Goal: Transaction & Acquisition: Purchase product/service

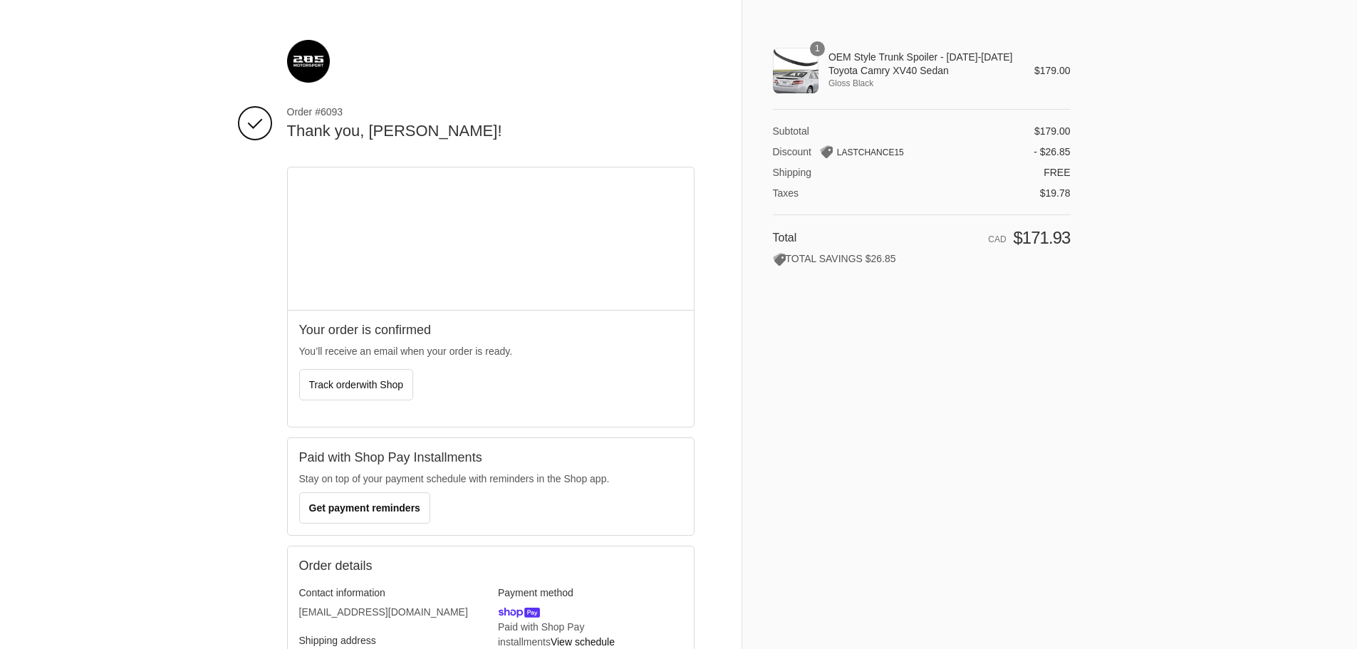
click at [798, 79] on div "1" at bounding box center [796, 71] width 46 height 46
click at [306, 53] on img at bounding box center [308, 61] width 43 height 43
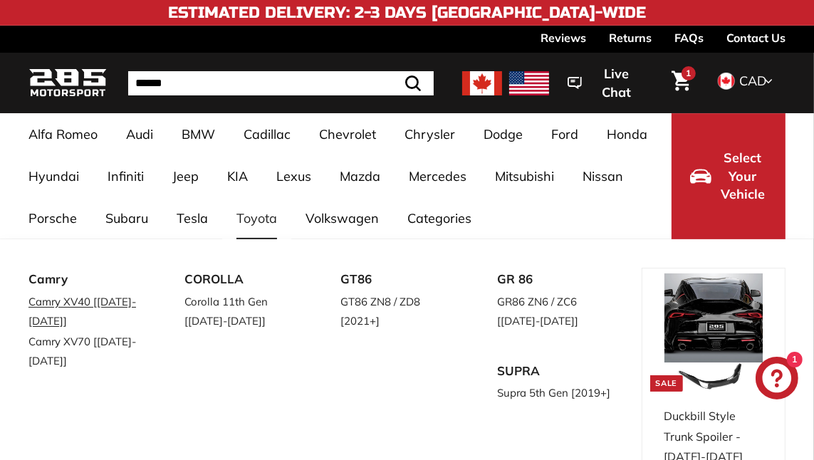
click at [99, 304] on link "Camry XV40 [[DATE]-[DATE]]" at bounding box center [86, 311] width 116 height 40
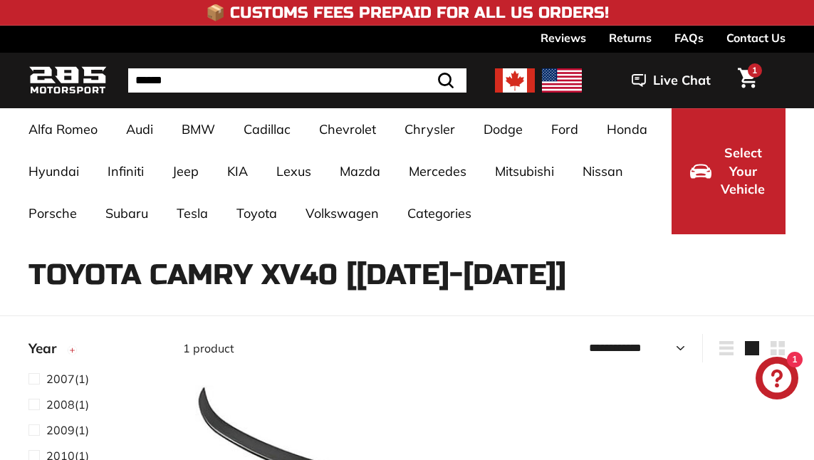
select select "**********"
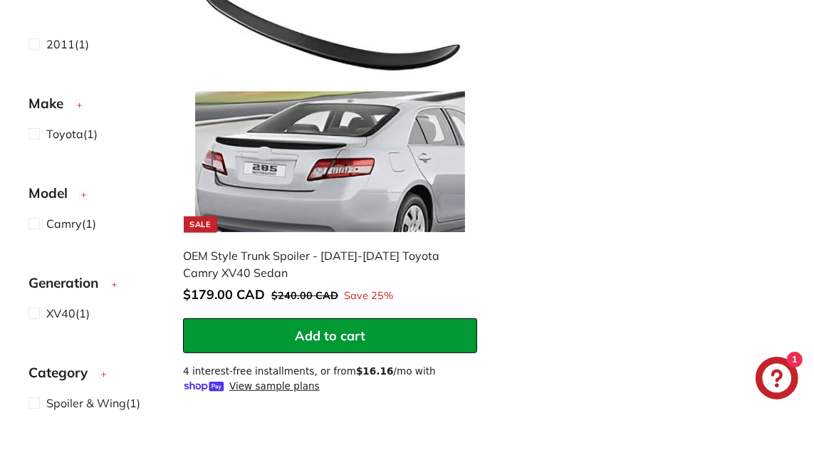
scroll to position [430, 0]
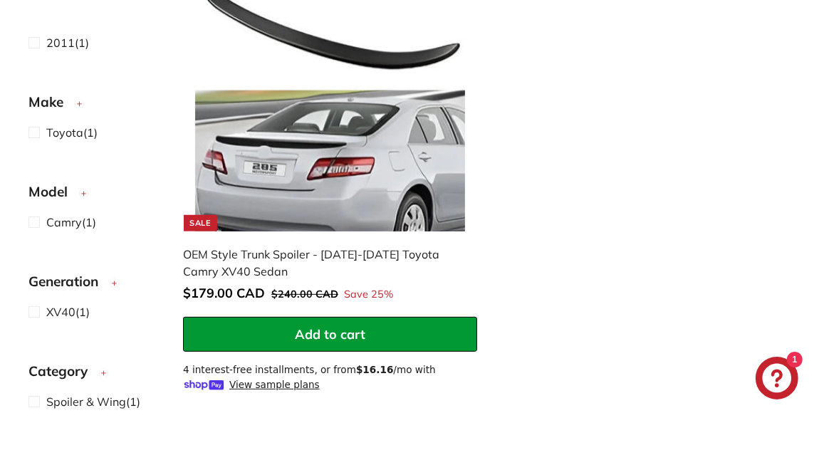
click at [239, 274] on div "OEM Style Trunk Spoiler - [DATE]-[DATE] Toyota Camry XV40 Sedan" at bounding box center [323, 263] width 280 height 34
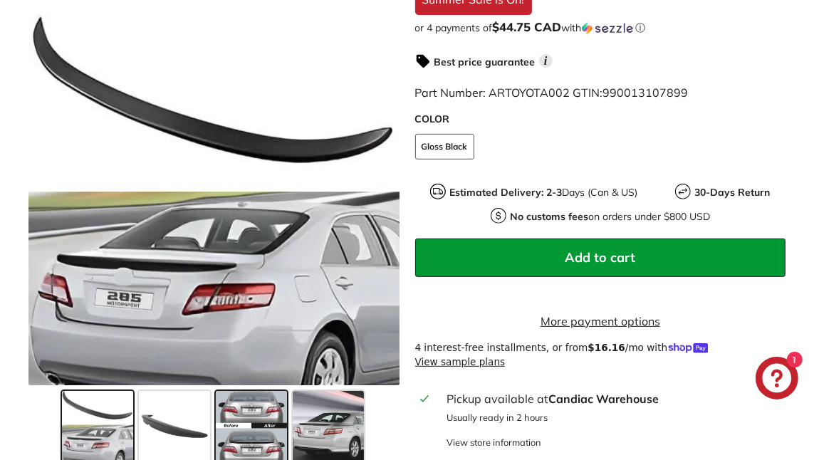
scroll to position [432, 0]
click at [262, 420] on span at bounding box center [251, 426] width 71 height 71
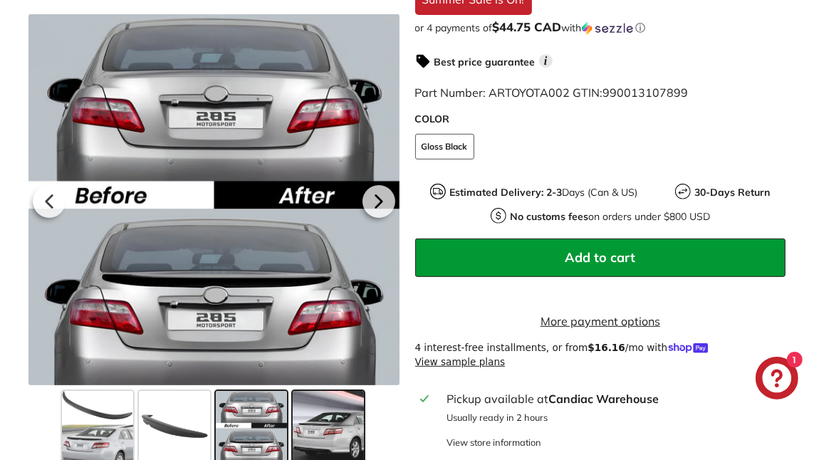
click at [341, 418] on span at bounding box center [328, 426] width 71 height 71
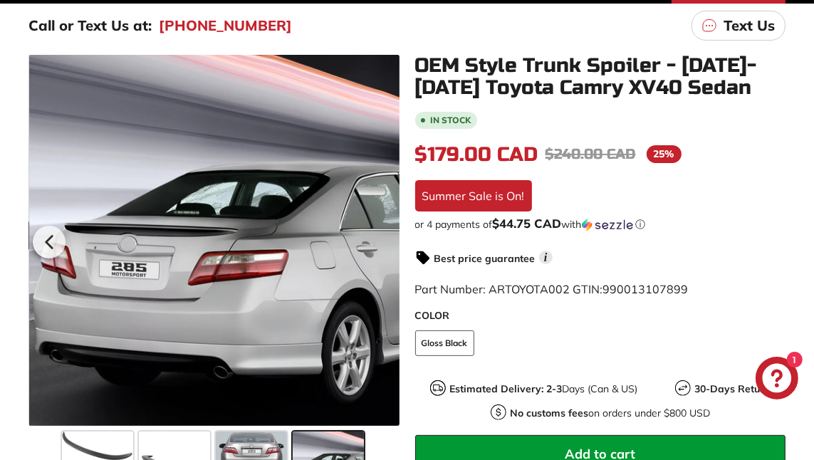
scroll to position [219, 0]
